Goal: Find specific page/section: Find specific page/section

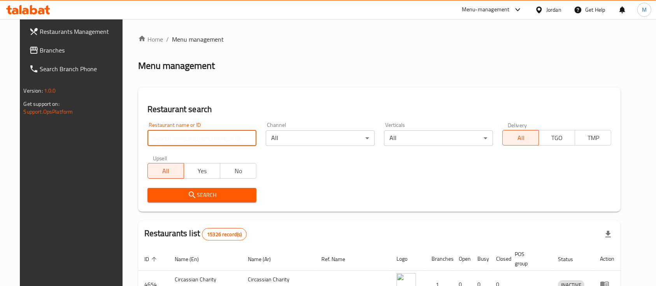
drag, startPoint x: 0, startPoint y: 0, endPoint x: 215, endPoint y: 138, distance: 255.9
click at [215, 138] on input "search" at bounding box center [201, 138] width 109 height 16
type input "s"
click button "Search" at bounding box center [201, 195] width 109 height 14
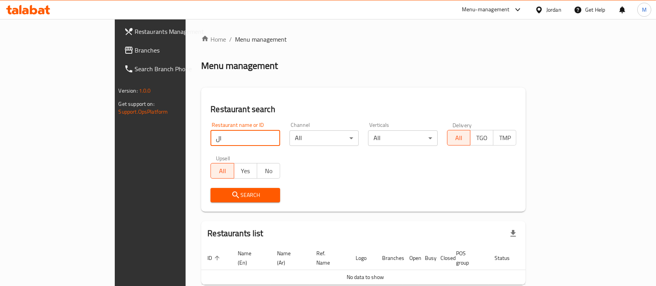
type input "ا"
type input "الباير"
click button "Search" at bounding box center [245, 195] width 70 height 14
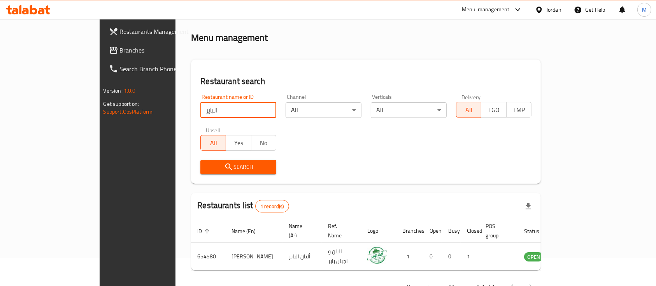
scroll to position [45, 0]
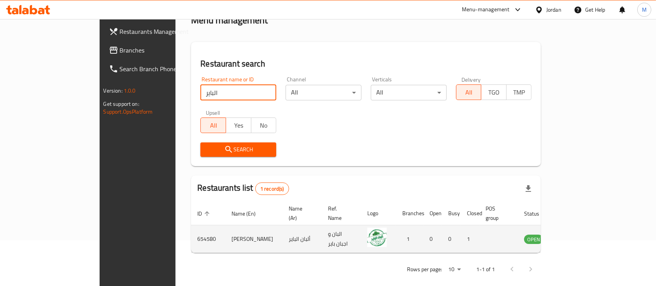
click at [574, 234] on icon "enhanced table" at bounding box center [569, 238] width 9 height 9
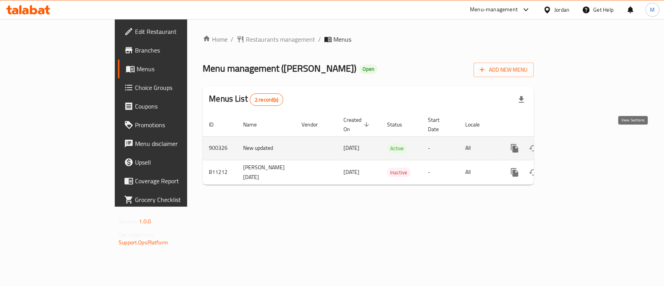
click at [575, 143] on icon "enhanced table" at bounding box center [570, 147] width 9 height 9
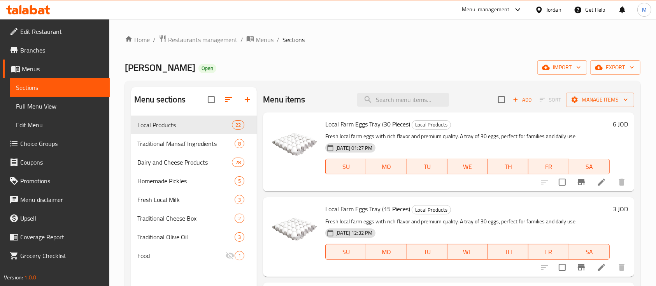
click at [51, 49] on span "Branches" at bounding box center [61, 49] width 83 height 9
